Goal: Contribute content: Contribute content

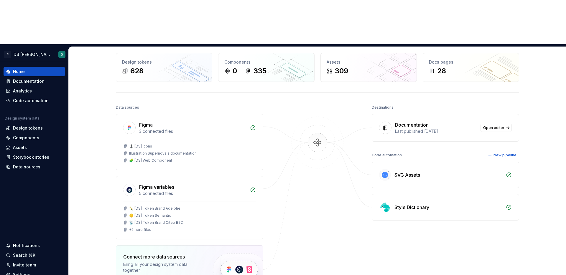
scroll to position [25, 0]
click at [191, 220] on div "📡 [DS] Token Brand Citeo B2C" at bounding box center [189, 222] width 133 height 5
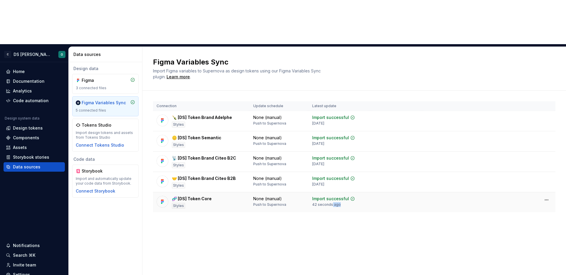
drag, startPoint x: 341, startPoint y: 161, endPoint x: 331, endPoint y: 163, distance: 9.3
click at [331, 196] on div "Import successful 42 seconds ago" at bounding box center [333, 201] width 43 height 11
click at [331, 203] on div "42 seconds ago" at bounding box center [326, 205] width 29 height 5
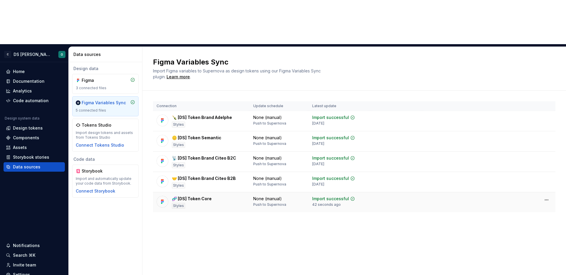
click at [197, 193] on td "🧬 [DS] Token Core Styles" at bounding box center [201, 203] width 97 height 20
click at [29, 125] on div "Design tokens" at bounding box center [28, 128] width 30 height 6
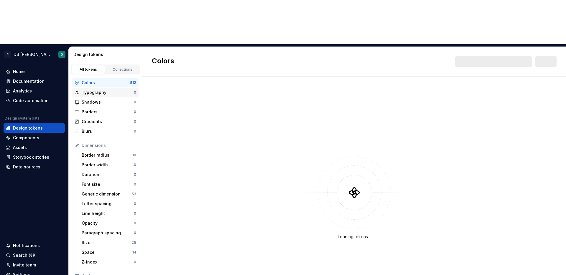
click at [93, 90] on div "Typography" at bounding box center [108, 93] width 52 height 6
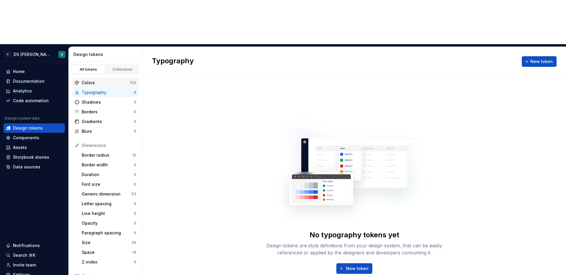
click at [106, 80] on div "Colors" at bounding box center [106, 83] width 48 height 6
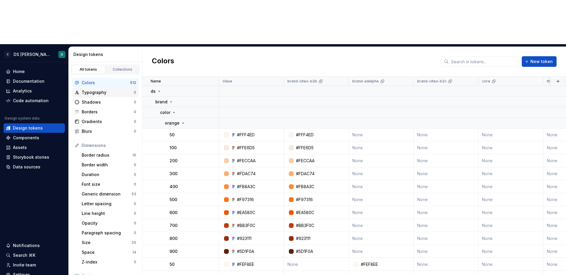
click at [105, 90] on div "Typography" at bounding box center [108, 93] width 52 height 6
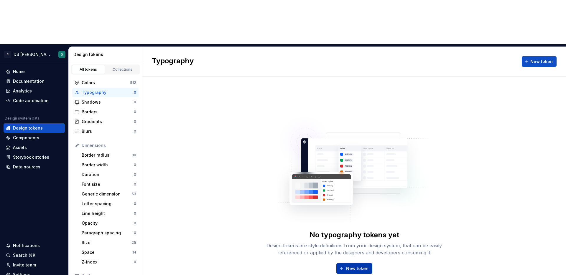
click at [362, 266] on span "New token" at bounding box center [357, 269] width 22 height 6
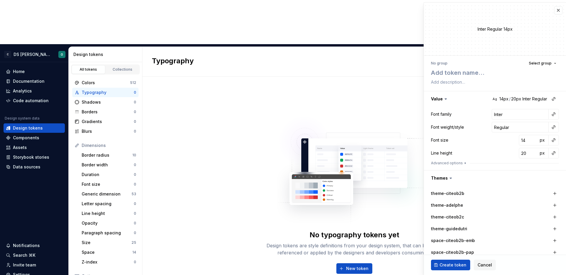
type textarea "*"
click at [559, 10] on button "button" at bounding box center [558, 10] width 8 height 8
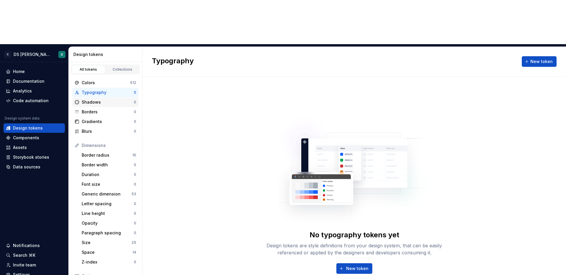
click at [108, 99] on div "Shadows" at bounding box center [108, 102] width 52 height 6
click at [105, 65] on div "All tokens Collections" at bounding box center [105, 70] width 69 height 10
click at [101, 80] on div "Colors" at bounding box center [106, 83] width 48 height 6
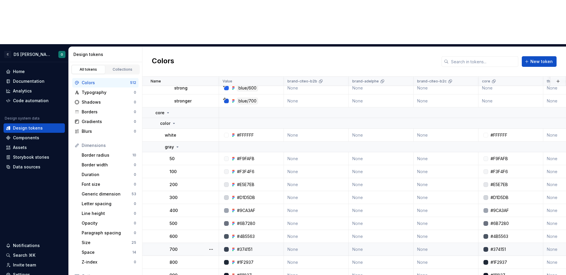
scroll to position [7650, 0]
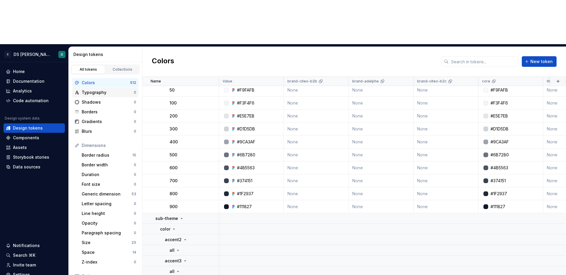
click at [89, 88] on div "Typography 0" at bounding box center [105, 92] width 66 height 9
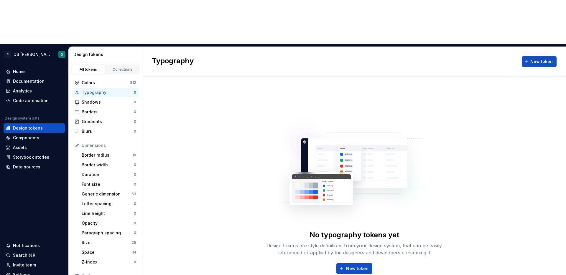
click at [282, 110] on img at bounding box center [354, 168] width 155 height 118
click at [342, 77] on div "No typography tokens yet Design tokens are style definitions from your design s…" at bounding box center [354, 198] width 424 height 243
click at [405, 251] on div "No typography tokens yet Design tokens are style definitions from your design s…" at bounding box center [354, 198] width 424 height 243
click at [252, 126] on div "No typography tokens yet Design tokens are style definitions from your design s…" at bounding box center [354, 198] width 424 height 243
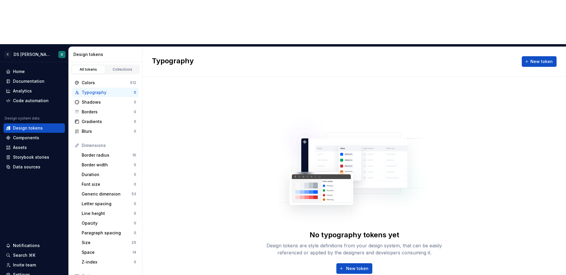
click at [25, 154] on div "Storybook stories" at bounding box center [31, 157] width 36 height 6
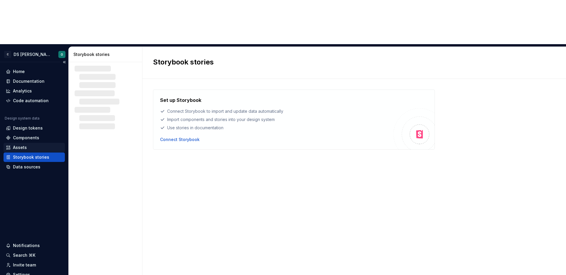
click at [24, 145] on div "Assets" at bounding box center [20, 148] width 14 height 6
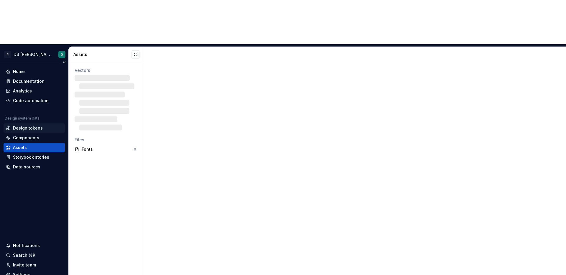
click at [21, 125] on div "Design tokens" at bounding box center [28, 128] width 30 height 6
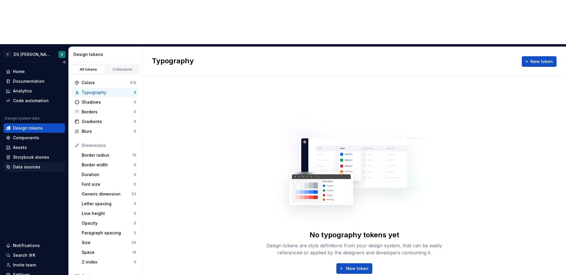
click at [20, 164] on div "Data sources" at bounding box center [26, 167] width 27 height 6
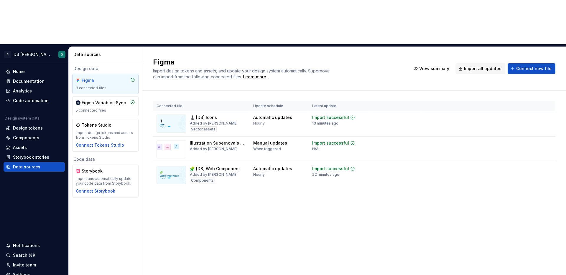
drag, startPoint x: 539, startPoint y: 23, endPoint x: 312, endPoint y: 29, distance: 226.8
click at [312, 57] on div "Figma Import design tokens and assets, and update your design system automatica…" at bounding box center [354, 68] width 402 height 22
click at [312, 68] on div "Import design tokens and assets, and update your design system automatically. S…" at bounding box center [241, 74] width 177 height 12
click at [385, 47] on div "Figma Import design tokens and assets, and update your design system automatica…" at bounding box center [354, 69] width 424 height 44
click at [524, 66] on span "Connect new file" at bounding box center [533, 69] width 35 height 6
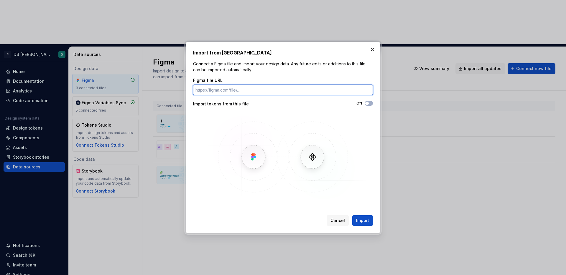
paste input "[URL][DOMAIN_NAME]"
type input "[URL][DOMAIN_NAME]"
click at [340, 119] on img at bounding box center [283, 157] width 171 height 88
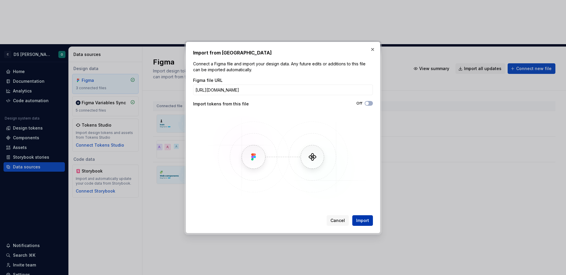
click at [361, 222] on span "Import" at bounding box center [362, 221] width 13 height 6
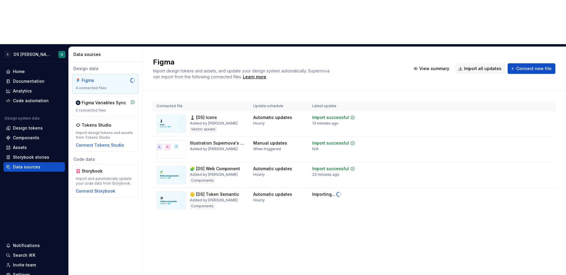
click at [333, 193] on div "Figma Import design tokens and assets, and update your design system automatica…" at bounding box center [354, 183] width 424 height 273
click at [552, 188] on td at bounding box center [489, 194] width 134 height 13
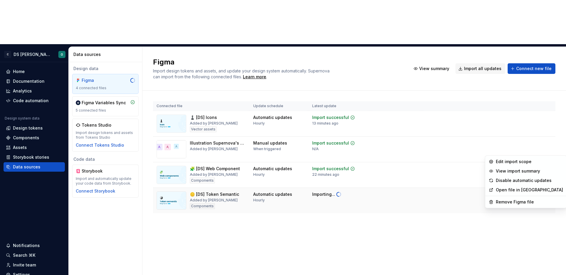
click at [548, 150] on html "C DS Citeo O Home Documentation Analytics Code automation Design system data De…" at bounding box center [283, 137] width 566 height 275
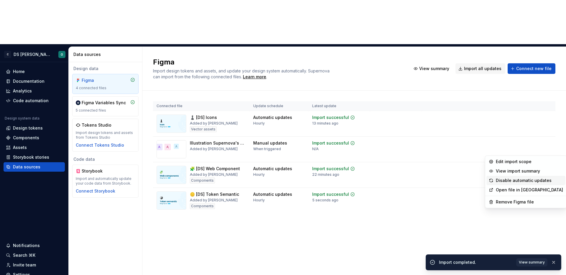
click at [505, 178] on div "Disable automatic updates" at bounding box center [529, 181] width 67 height 6
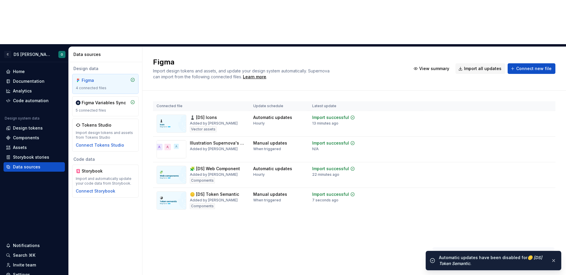
click at [388, 190] on div "Connected file Update schedule Latest update ♟️ [DS] Icons Added by Orianne Vec…" at bounding box center [354, 163] width 402 height 145
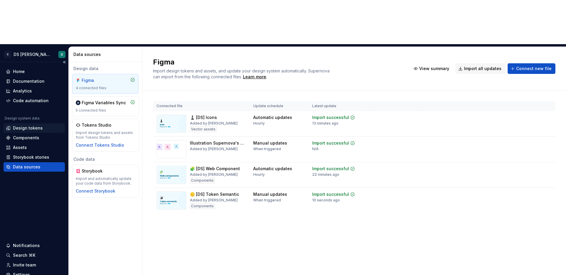
click at [24, 125] on div "Design tokens" at bounding box center [28, 128] width 30 height 6
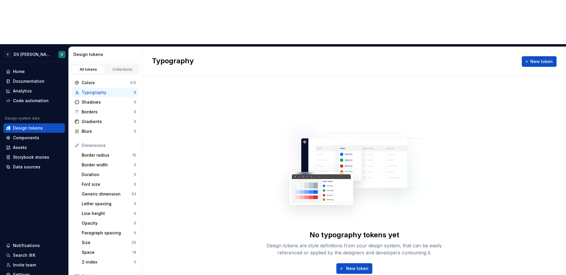
click at [112, 90] on div "Typography" at bounding box center [108, 93] width 52 height 6
click at [347, 266] on span "New token" at bounding box center [357, 269] width 22 height 6
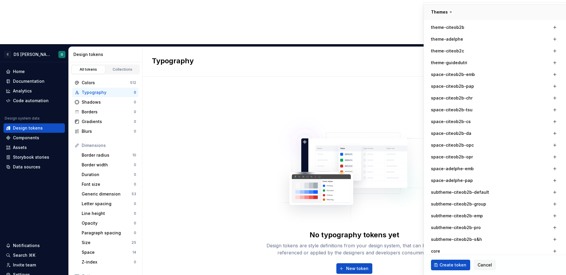
scroll to position [269, 0]
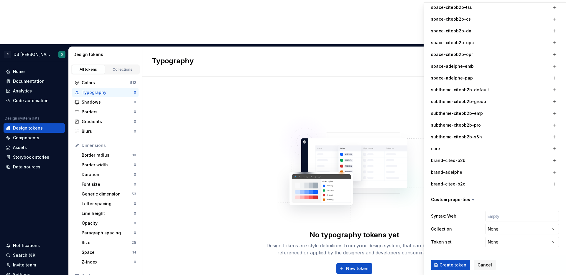
click at [451, 159] on label "brand-citeo-b2b" at bounding box center [448, 161] width 34 height 6
click at [553, 162] on button "button" at bounding box center [555, 161] width 8 height 8
click at [553, 162] on button "button" at bounding box center [554, 161] width 8 height 8
click at [553, 162] on html "C DS Citeo O Home Documentation Analytics Code automation Design system data De…" at bounding box center [283, 137] width 566 height 275
click at [527, 162] on div "Regular" at bounding box center [532, 161] width 15 height 6
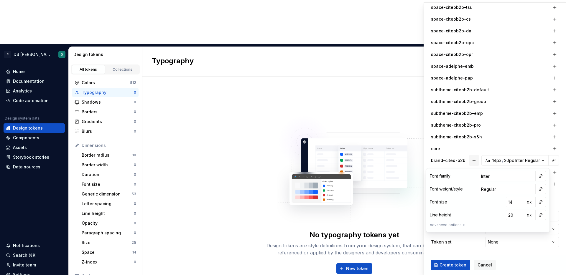
click at [471, 159] on button "button" at bounding box center [474, 160] width 11 height 11
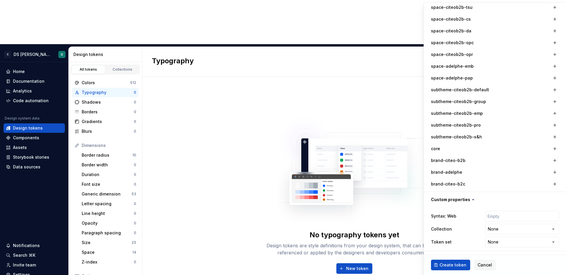
click at [374, 109] on img at bounding box center [354, 168] width 155 height 118
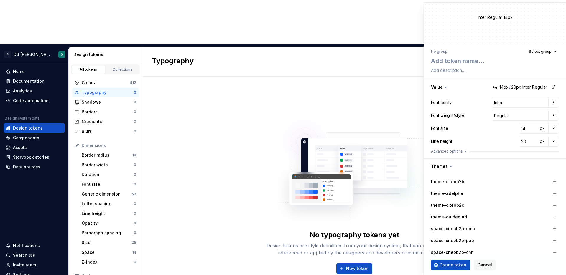
scroll to position [0, 0]
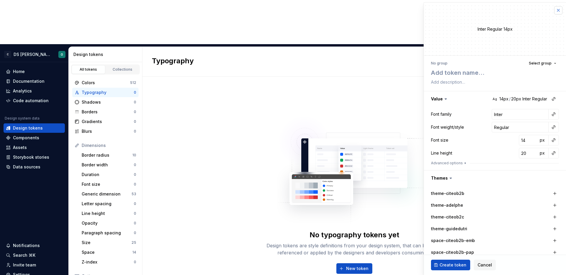
click at [560, 9] on button "button" at bounding box center [558, 10] width 8 height 8
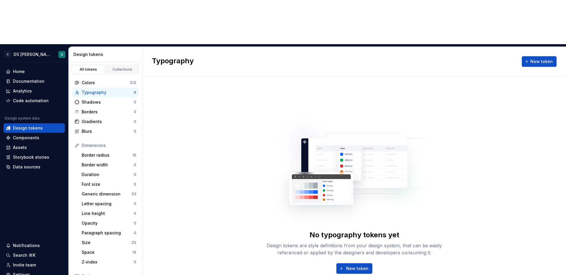
click at [307, 109] on img at bounding box center [354, 168] width 155 height 118
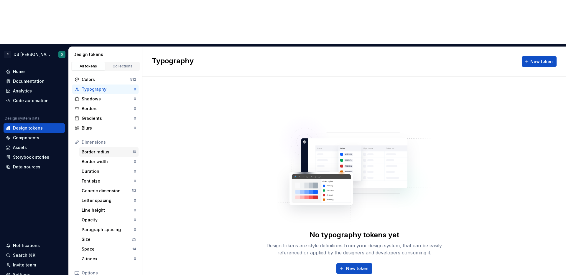
scroll to position [4, 0]
click at [101, 187] on div "Generic dimension" at bounding box center [107, 190] width 50 height 6
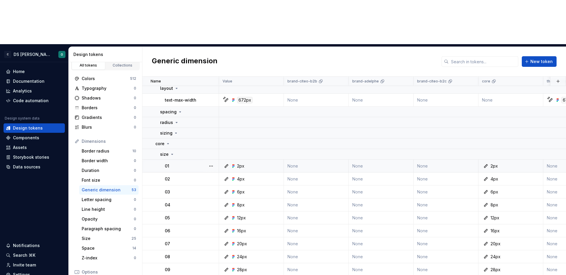
scroll to position [24, 0]
click at [170, 152] on icon at bounding box center [172, 154] width 5 height 5
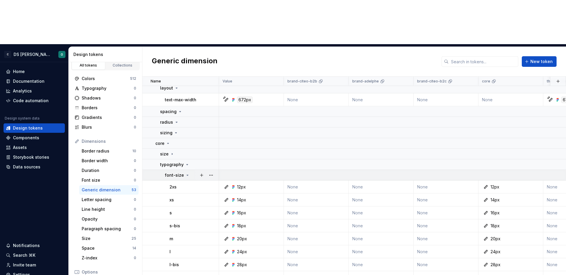
click at [183, 170] on td "font-size" at bounding box center [180, 175] width 77 height 11
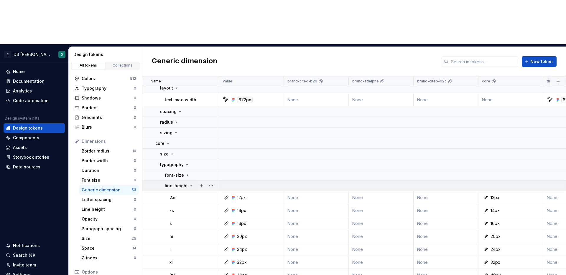
click at [186, 183] on div "line-height" at bounding box center [179, 186] width 29 height 6
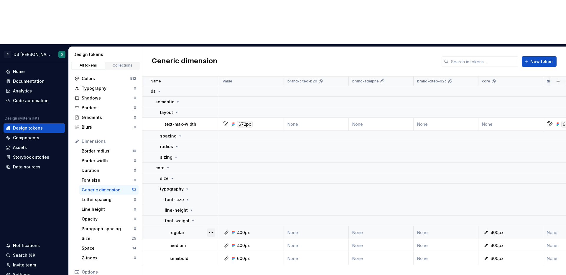
click at [211, 229] on button "button" at bounding box center [211, 233] width 8 height 8
click at [218, 200] on div "Open detail" at bounding box center [237, 200] width 38 height 6
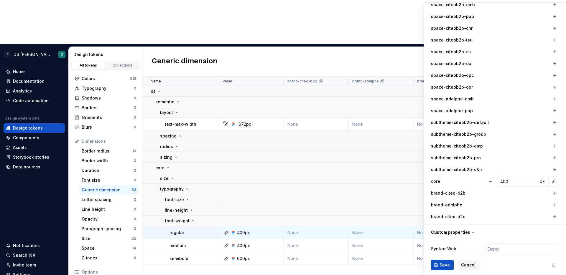
scroll to position [252, 0]
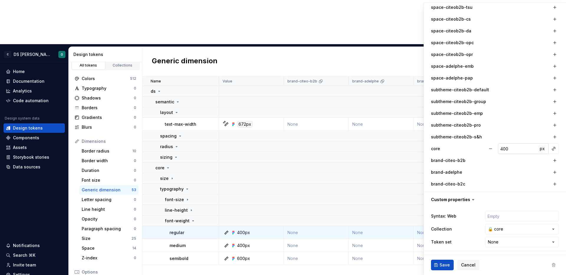
click at [542, 149] on span "px" at bounding box center [542, 148] width 5 height 5
click at [542, 149] on span "rem" at bounding box center [542, 148] width 7 height 5
click at [541, 148] on span "%" at bounding box center [542, 148] width 4 height 5
click at [542, 148] on span "–" at bounding box center [542, 148] width 2 height 5
click at [542, 151] on span "px" at bounding box center [542, 148] width 5 height 5
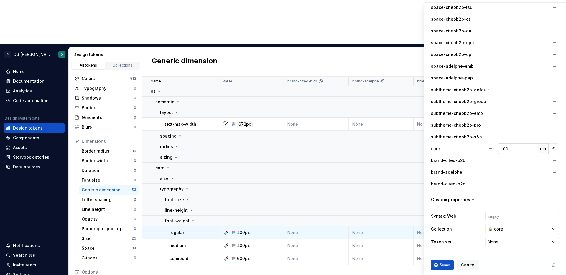
click at [543, 152] on button "rem" at bounding box center [542, 149] width 8 height 8
click at [543, 152] on button "%" at bounding box center [542, 149] width 8 height 8
click at [543, 152] on button "–" at bounding box center [542, 149] width 8 height 8
click at [543, 152] on button "px" at bounding box center [542, 149] width 8 height 8
click at [543, 152] on button "rem" at bounding box center [542, 149] width 8 height 8
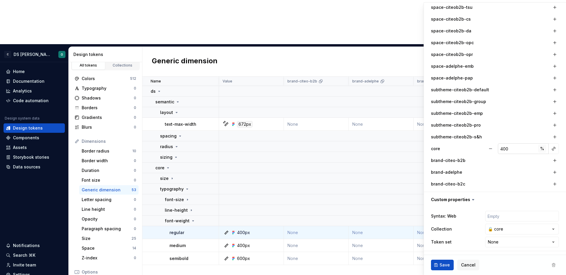
click at [543, 152] on button "%" at bounding box center [542, 149] width 8 height 8
click at [515, 218] on input "text" at bounding box center [522, 216] width 74 height 11
click at [496, 244] on html "C DS Citeo O Home Documentation Analytics Code automation Design system data De…" at bounding box center [283, 137] width 566 height 275
click at [477, 242] on html "C DS Citeo O Home Documentation Analytics Code automation Design system data De…" at bounding box center [283, 137] width 566 height 275
click at [503, 215] on input "text" at bounding box center [522, 216] width 74 height 11
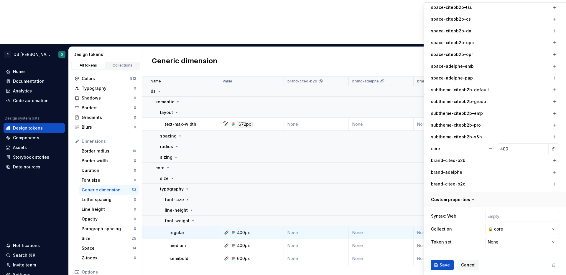
click at [488, 201] on button "button" at bounding box center [495, 199] width 142 height 15
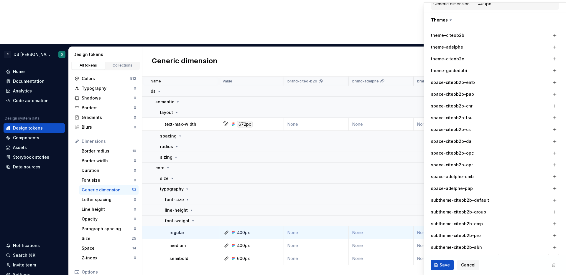
scroll to position [0, 0]
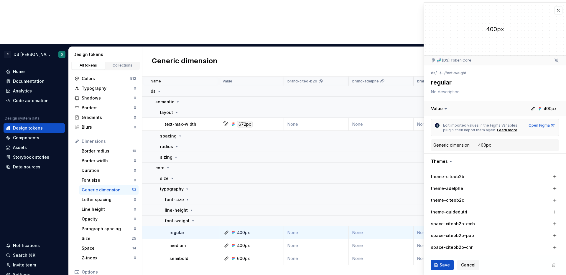
click at [446, 105] on button "button" at bounding box center [495, 108] width 142 height 15
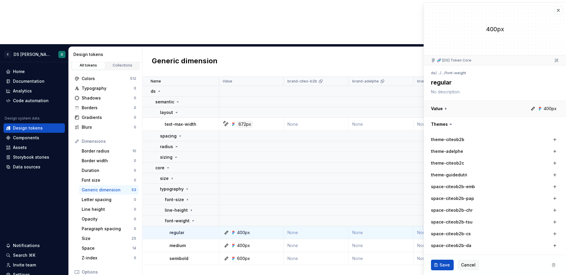
click at [446, 105] on button "button" at bounding box center [495, 108] width 142 height 15
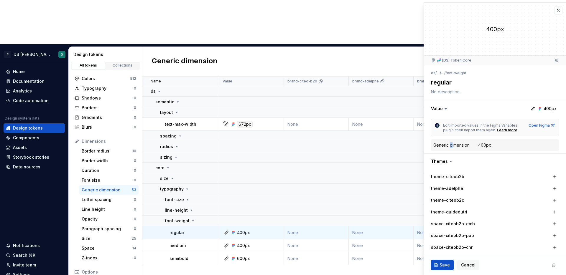
click at [451, 148] on div "Generic dimension" at bounding box center [451, 145] width 36 height 6
click at [451, 147] on div "Generic dimension" at bounding box center [451, 145] width 36 height 6
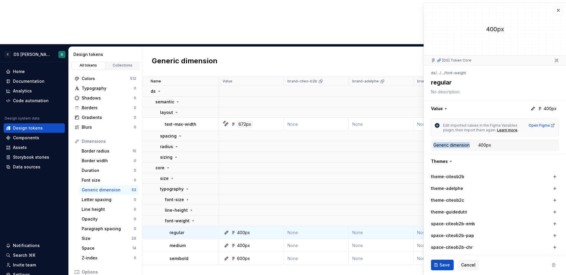
click at [451, 147] on div "Generic dimension" at bounding box center [451, 145] width 36 height 6
click at [449, 146] on div "Generic dimension" at bounding box center [451, 145] width 36 height 6
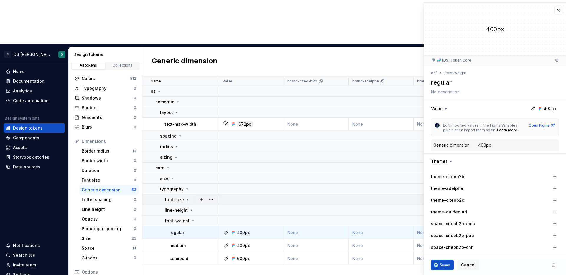
click at [182, 197] on p "font-size" at bounding box center [174, 200] width 19 height 6
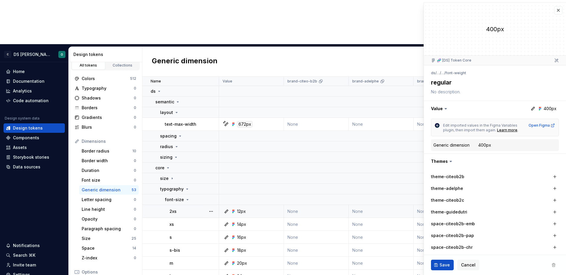
click at [188, 209] on div "2xs" at bounding box center [194, 212] width 49 height 6
click at [469, 267] on span "Cancel" at bounding box center [468, 265] width 14 height 6
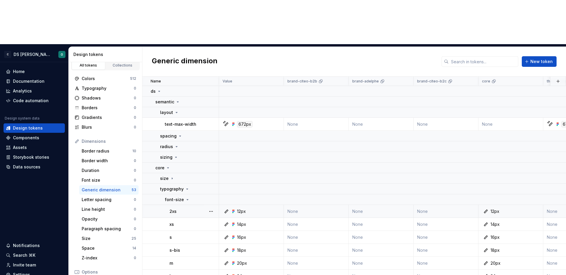
click at [268, 209] on div "12px" at bounding box center [253, 212] width 60 height 6
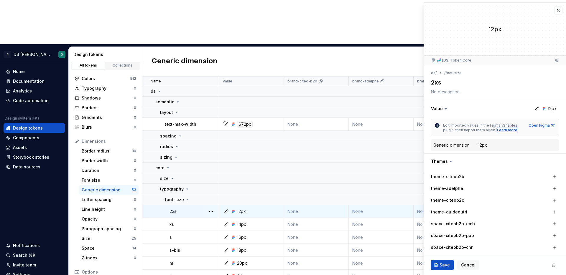
click at [509, 129] on div "Learn more" at bounding box center [507, 130] width 20 height 5
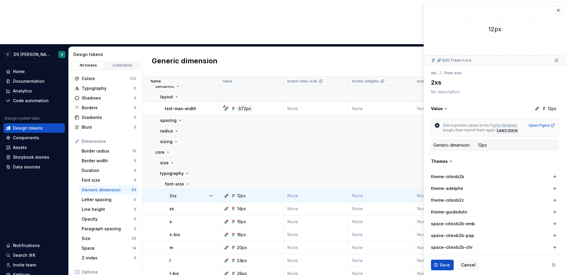
scroll to position [75, 0]
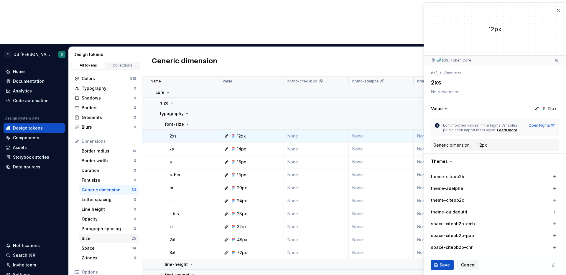
click at [121, 234] on div "Size 25" at bounding box center [108, 238] width 59 height 9
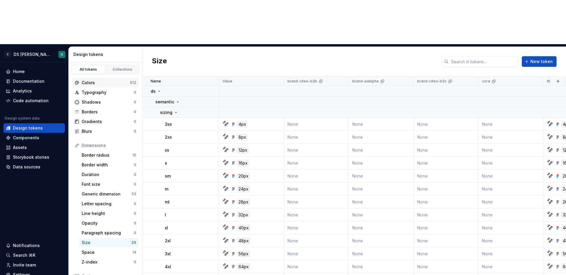
click at [100, 80] on div "Colors" at bounding box center [106, 83] width 48 height 6
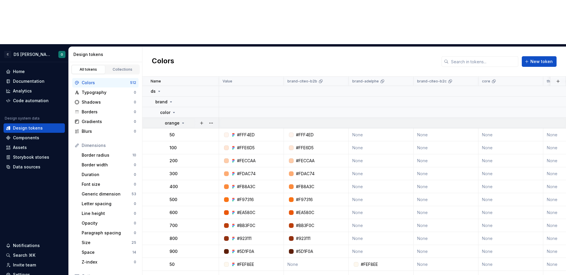
click at [178, 120] on p "orange" at bounding box center [172, 123] width 15 height 6
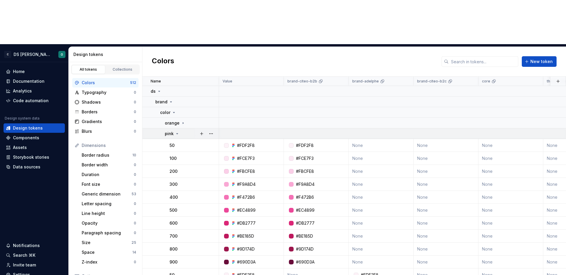
click at [177, 131] on icon at bounding box center [177, 133] width 5 height 5
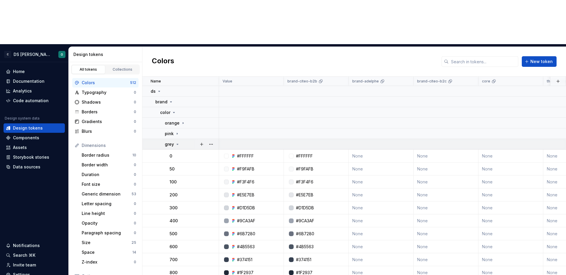
click at [176, 142] on icon at bounding box center [177, 144] width 5 height 5
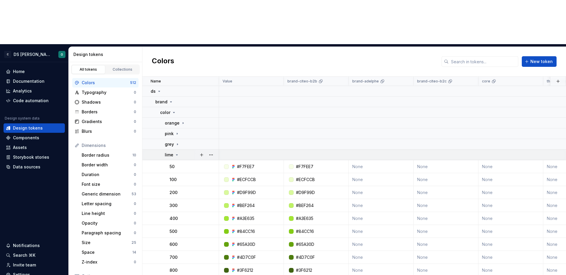
click at [177, 153] on icon at bounding box center [177, 155] width 5 height 5
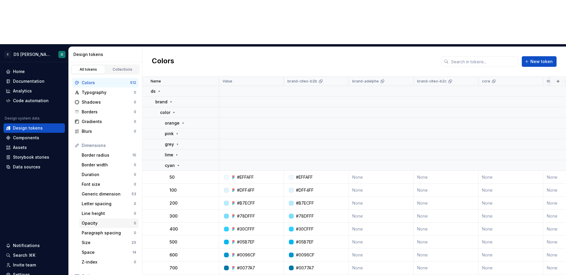
scroll to position [47, 0]
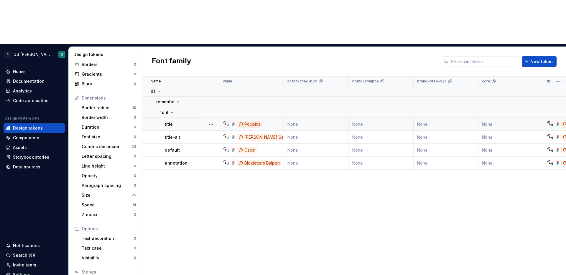
click at [244, 121] on div "Poppins" at bounding box center [249, 124] width 25 height 6
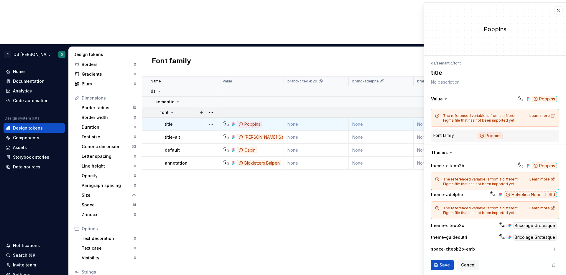
type textarea "*"
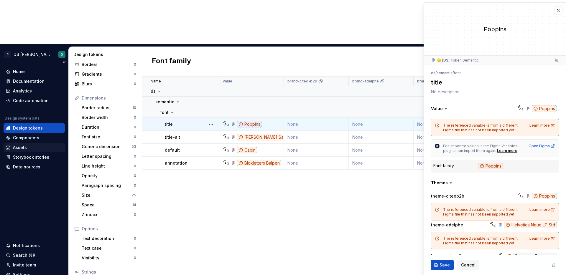
click at [20, 143] on div "Assets" at bounding box center [34, 147] width 61 height 9
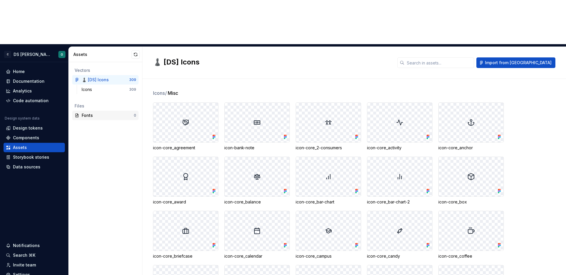
click at [97, 113] on div "Fonts" at bounding box center [108, 116] width 52 height 6
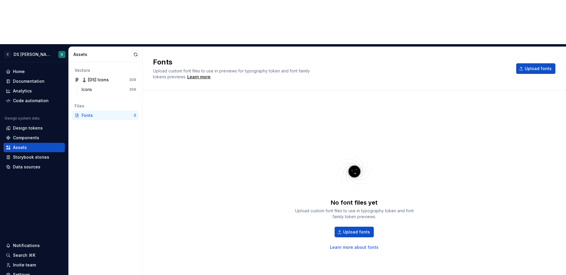
click at [227, 101] on div "No font files yet Upload custom font files to use in typography token and font …" at bounding box center [354, 199] width 402 height 196
click at [282, 165] on div "No font files yet Upload custom font files to use in typography token and font …" at bounding box center [354, 199] width 402 height 196
click at [423, 128] on div "No font files yet Upload custom font files to use in typography token and font …" at bounding box center [354, 199] width 402 height 196
click at [303, 101] on div "No font files yet Upload custom font files to use in typography token and font …" at bounding box center [354, 199] width 402 height 196
click at [443, 101] on div "No font files yet Upload custom font files to use in typography token and font …" at bounding box center [354, 199] width 402 height 196
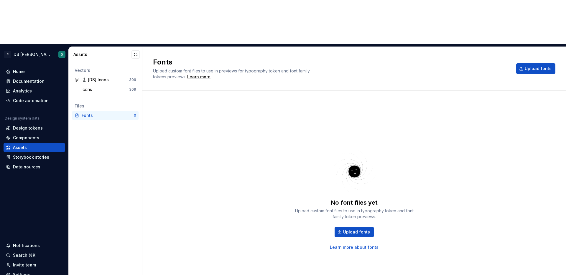
click at [302, 148] on div "No font files yet Upload custom font files to use in typography token and font …" at bounding box center [354, 199] width 124 height 102
click at [348, 229] on span "Upload fonts" at bounding box center [356, 232] width 27 height 6
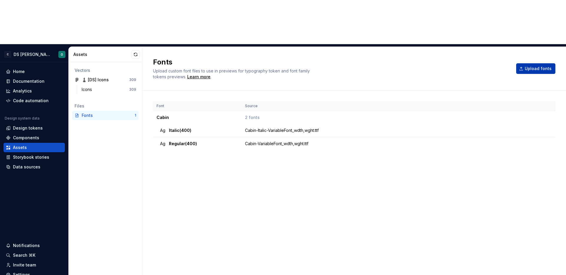
click at [542, 66] on span "Upload fonts" at bounding box center [538, 69] width 27 height 6
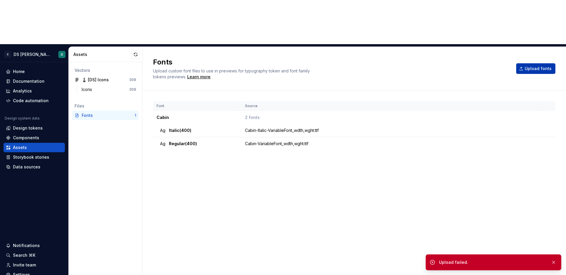
click at [544, 66] on span "Upload fonts" at bounding box center [538, 69] width 27 height 6
click at [540, 66] on span "Upload fonts" at bounding box center [538, 69] width 27 height 6
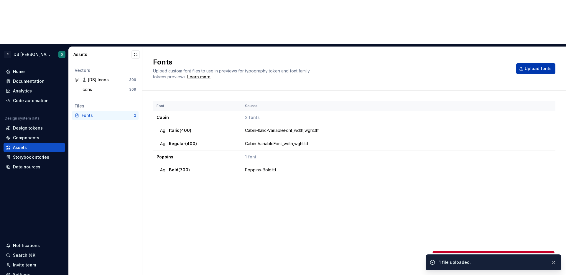
click at [542, 66] on span "Upload fonts" at bounding box center [538, 69] width 27 height 6
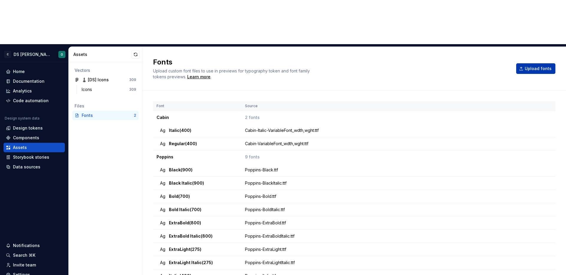
click at [530, 66] on span "Upload fonts" at bounding box center [538, 69] width 27 height 6
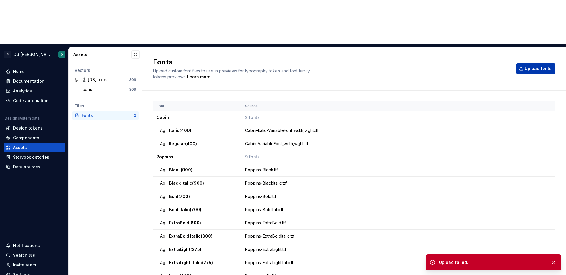
click at [542, 66] on span "Upload fonts" at bounding box center [538, 69] width 27 height 6
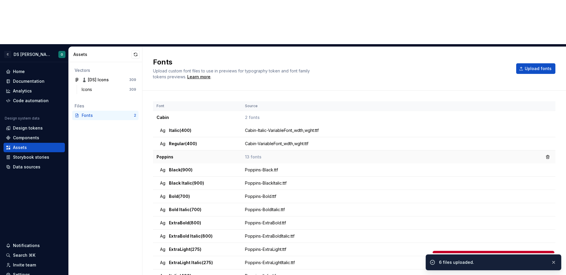
scroll to position [39, 0]
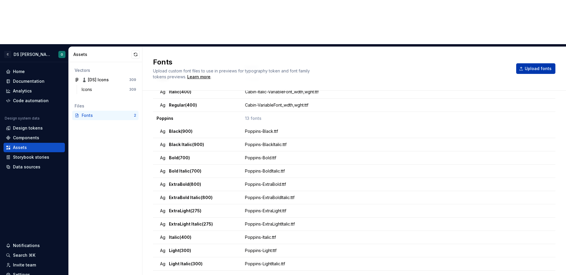
click at [543, 66] on span "Upload fonts" at bounding box center [538, 69] width 27 height 6
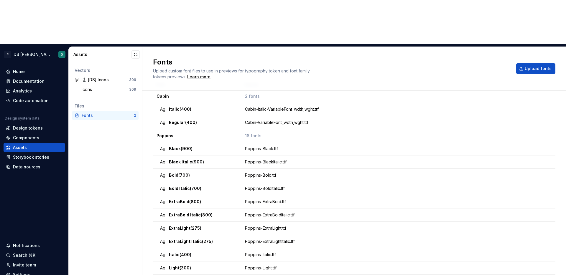
scroll to position [0, 0]
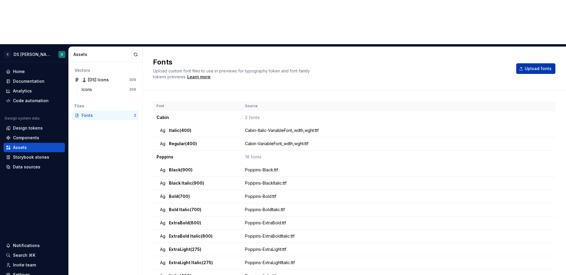
click at [538, 66] on span "Upload fonts" at bounding box center [538, 69] width 27 height 6
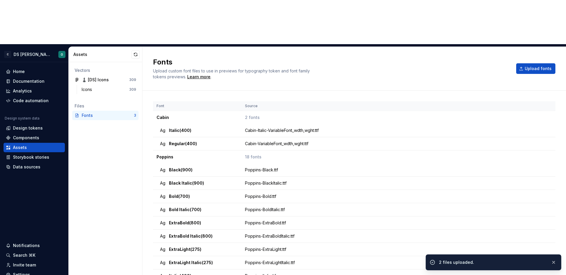
click at [467, 57] on div "Fonts Upload custom font files to use in previews for typography token and font…" at bounding box center [331, 68] width 356 height 22
click at [538, 66] on span "Upload fonts" at bounding box center [538, 69] width 27 height 6
